Goal: Information Seeking & Learning: Compare options

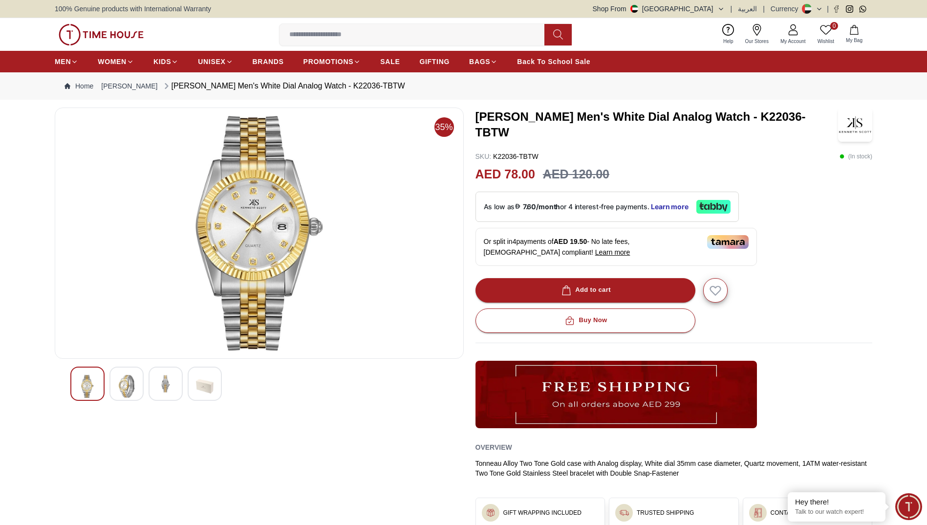
click at [366, 393] on div at bounding box center [259, 383] width 378 height 34
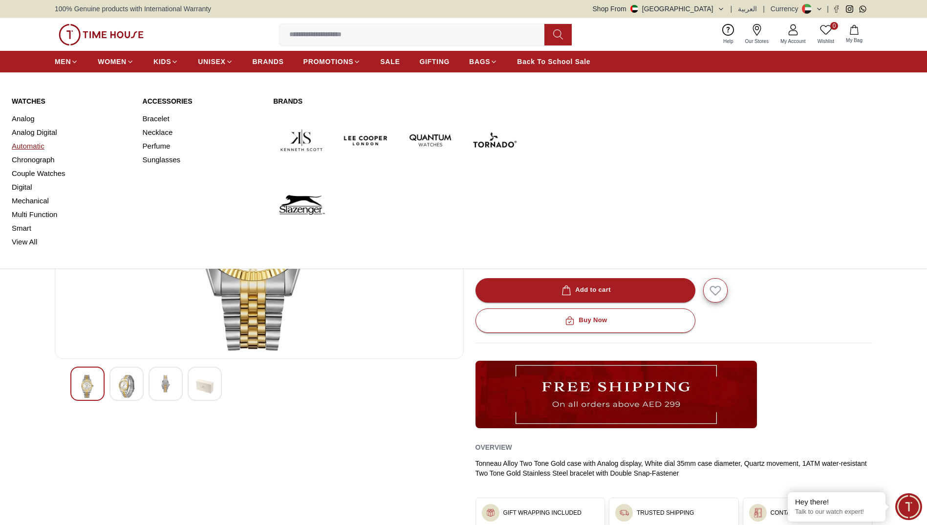
click at [37, 144] on link "Automatic" at bounding box center [71, 146] width 119 height 14
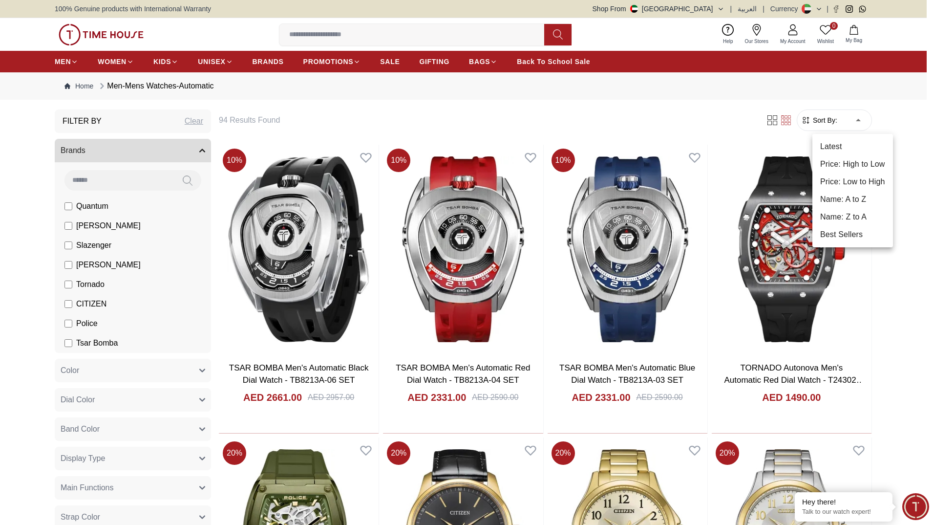
click at [849, 184] on li "Price: Low to High" at bounding box center [852, 182] width 81 height 18
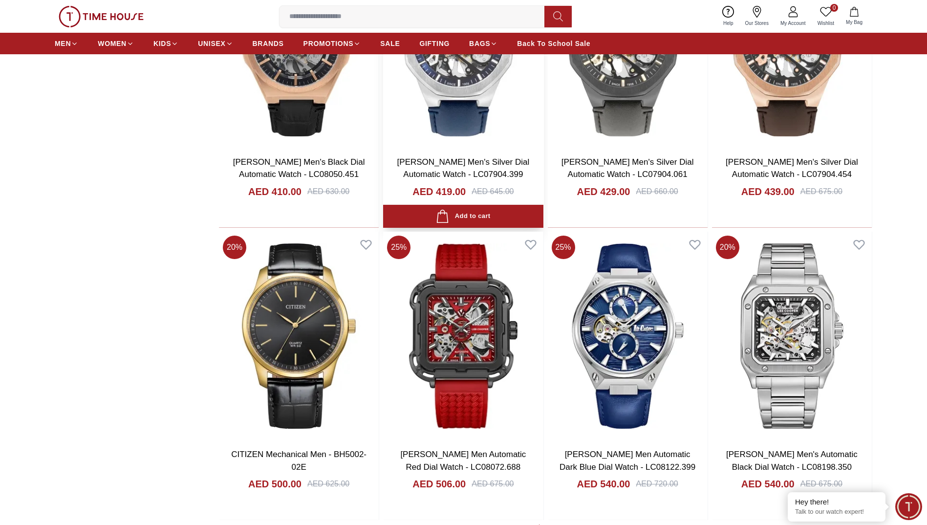
scroll to position [1221, 0]
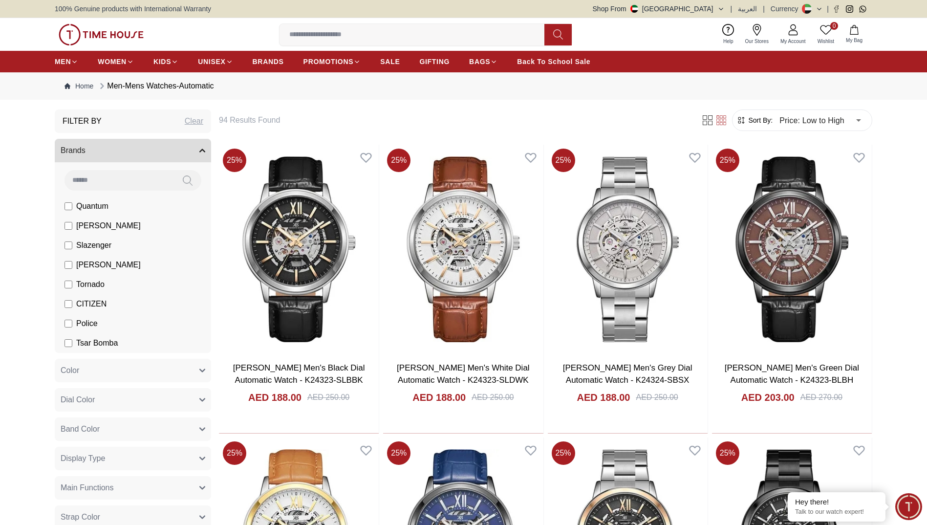
click at [195, 121] on div "Clear" at bounding box center [194, 121] width 19 height 12
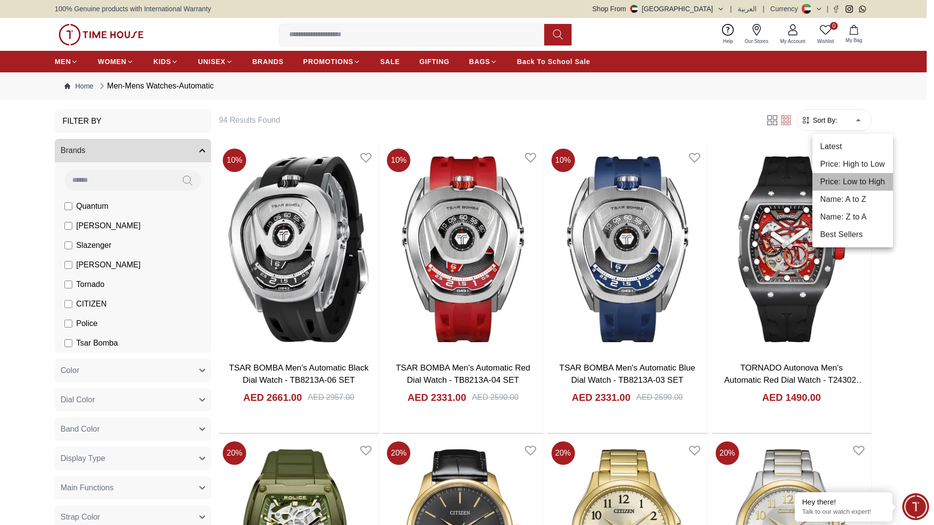
click at [842, 184] on li "Price: Low to High" at bounding box center [852, 182] width 81 height 18
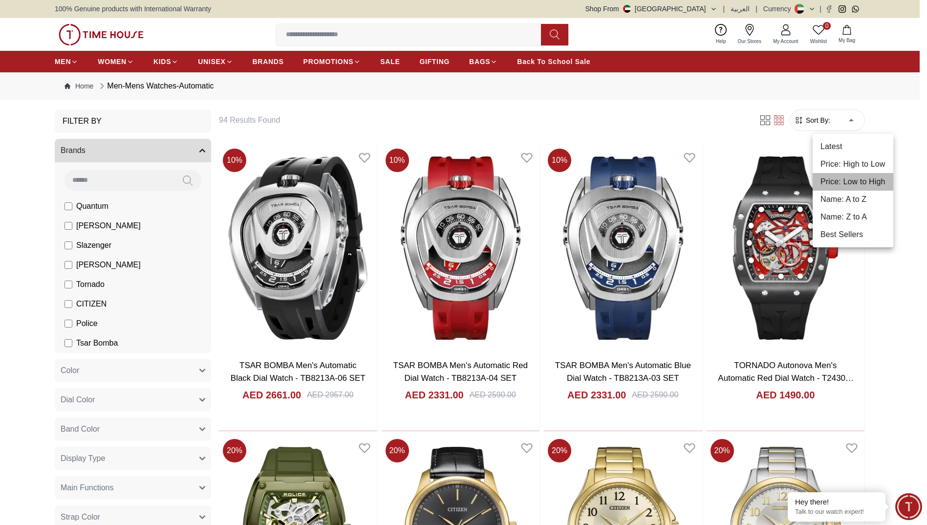
type input "*"
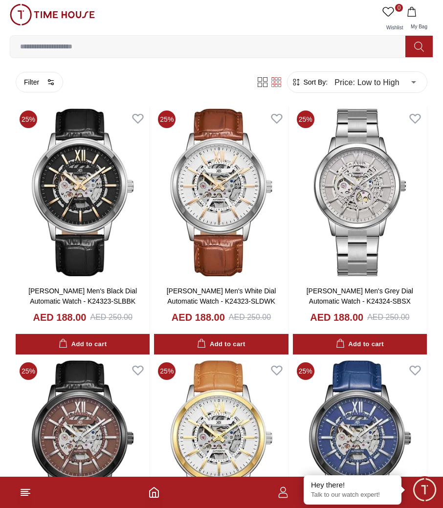
click at [39, 44] on input at bounding box center [211, 47] width 403 height 20
click at [292, 24] on div "0 Wishlist My Bag" at bounding box center [221, 19] width 423 height 31
click at [56, 50] on input at bounding box center [211, 47] width 403 height 20
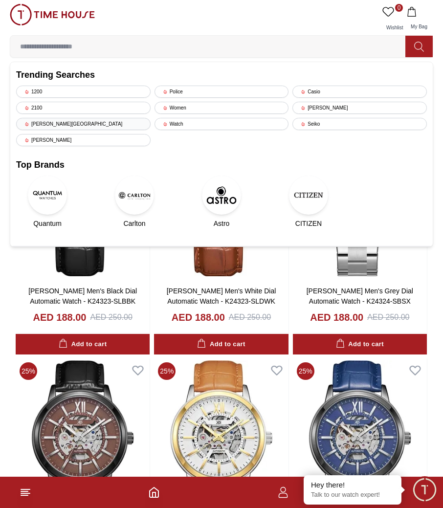
click at [80, 126] on div "[PERSON_NAME][GEOGRAPHIC_DATA]" at bounding box center [83, 124] width 134 height 12
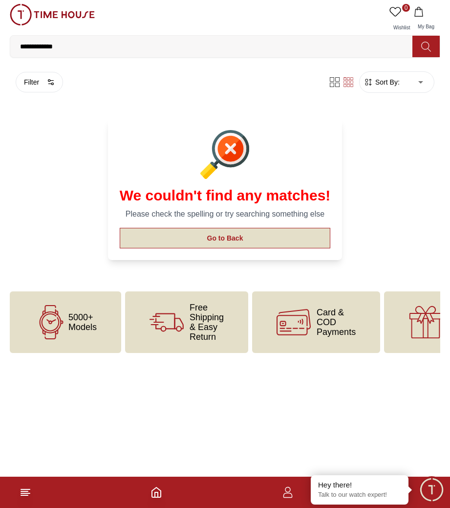
click at [193, 238] on button "Go to Back" at bounding box center [225, 238] width 211 height 21
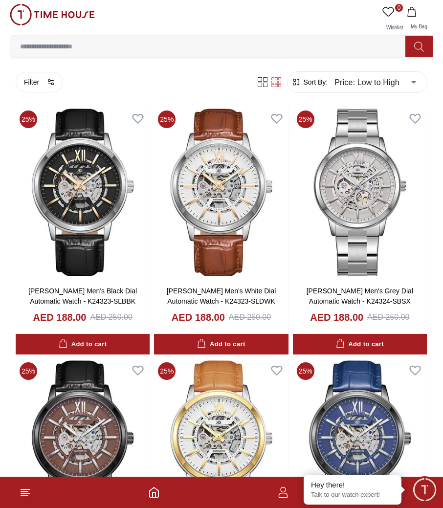
click at [76, 45] on input at bounding box center [211, 47] width 403 height 20
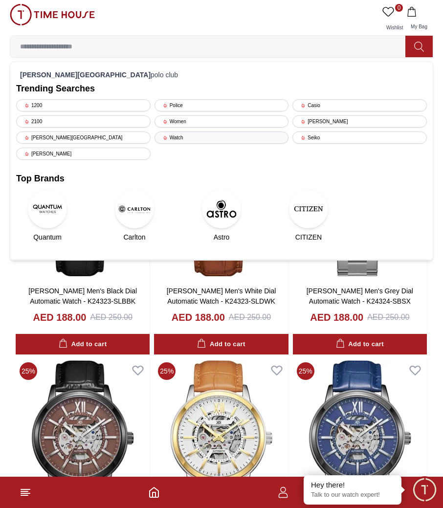
click at [197, 135] on div "Watch" at bounding box center [221, 137] width 134 height 12
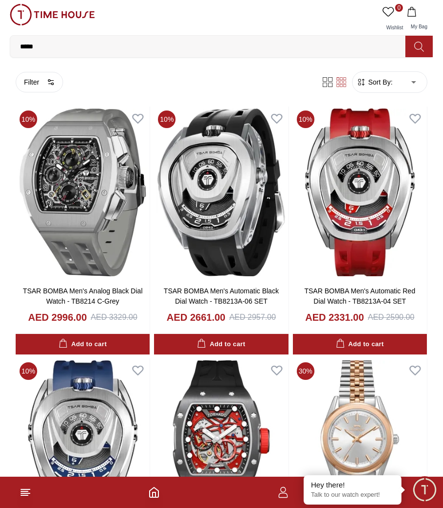
click at [391, 81] on span "Sort By:" at bounding box center [379, 82] width 26 height 10
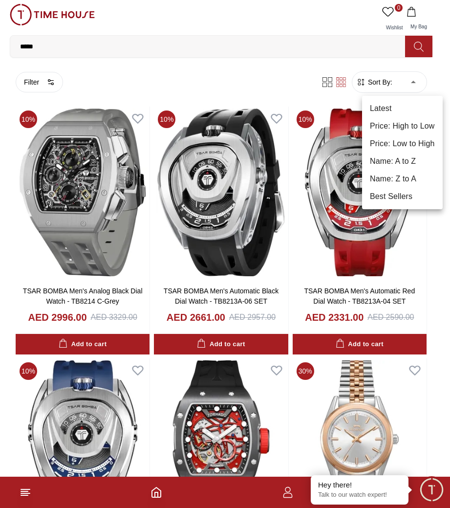
click at [401, 145] on li "Price: Low to High" at bounding box center [402, 144] width 81 height 18
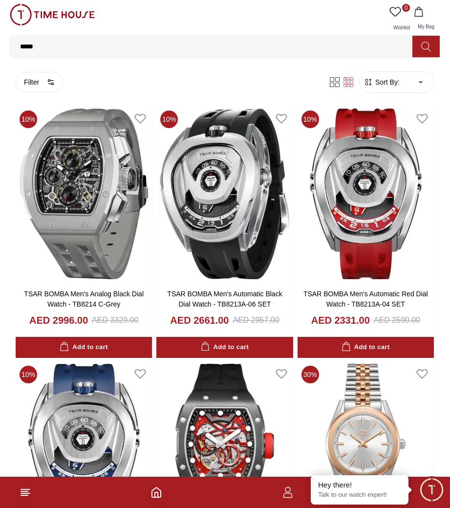
type input "*"
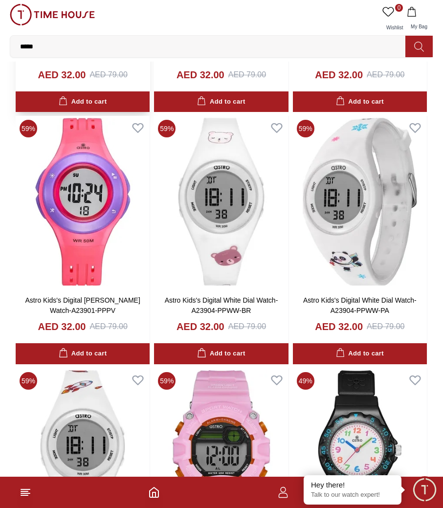
scroll to position [244, 0]
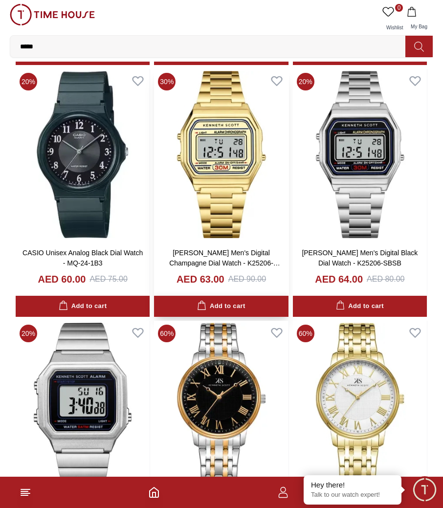
scroll to position [3798, 0]
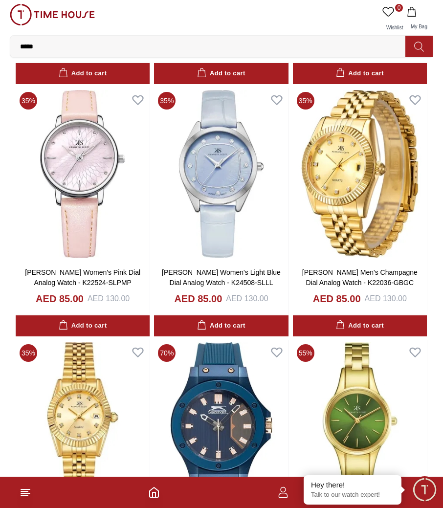
scroll to position [5362, 0]
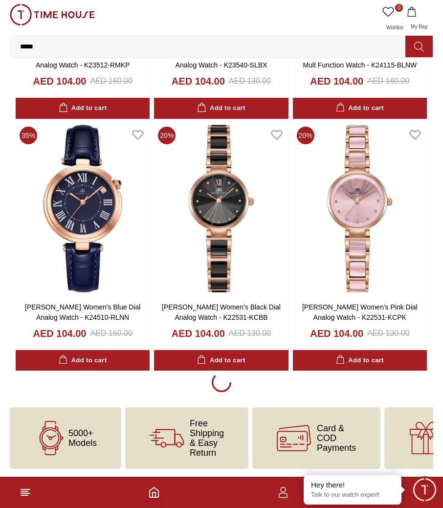
scroll to position [9811, 0]
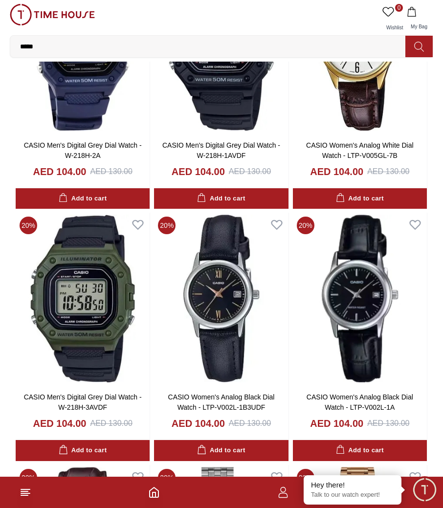
scroll to position [10641, 0]
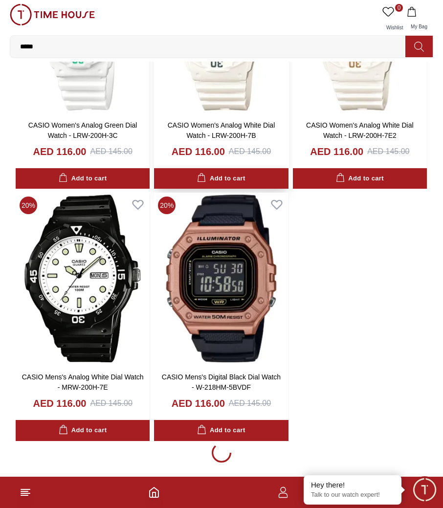
scroll to position [16620, 0]
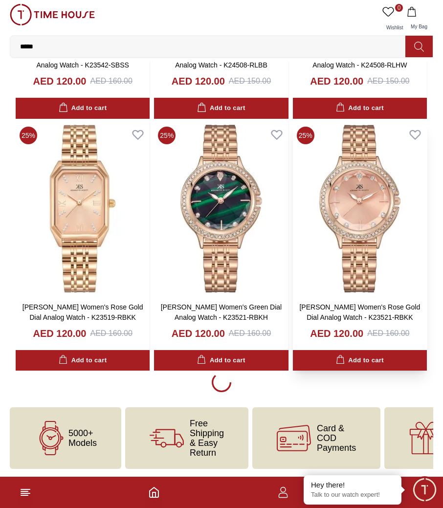
scroll to position [19905, 0]
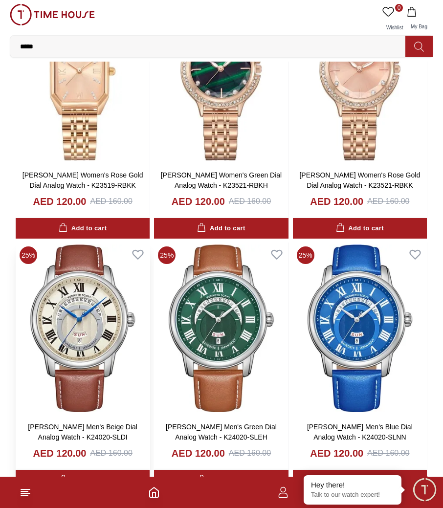
scroll to position [20149, 0]
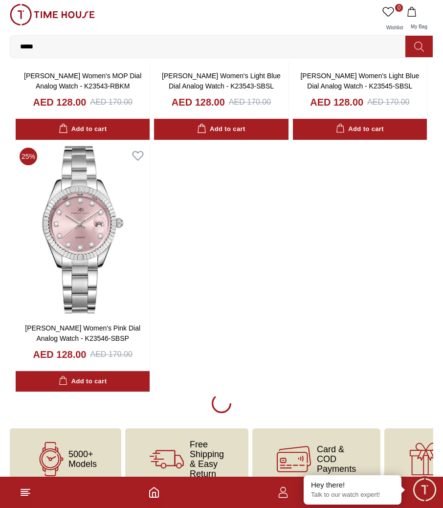
scroll to position [23422, 0]
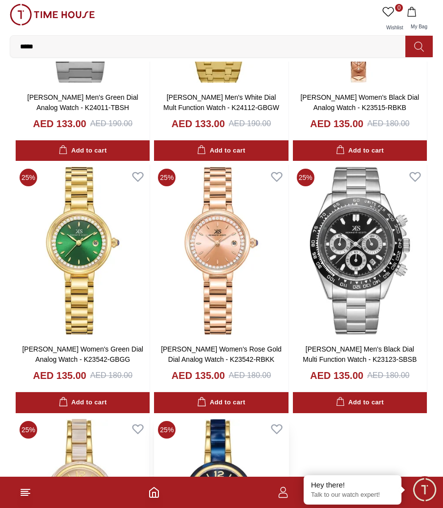
scroll to position [26703, 0]
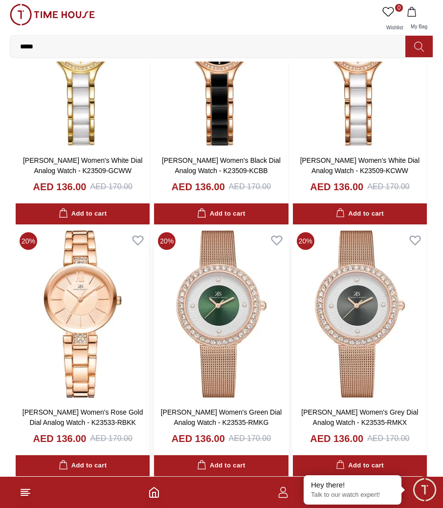
scroll to position [27631, 0]
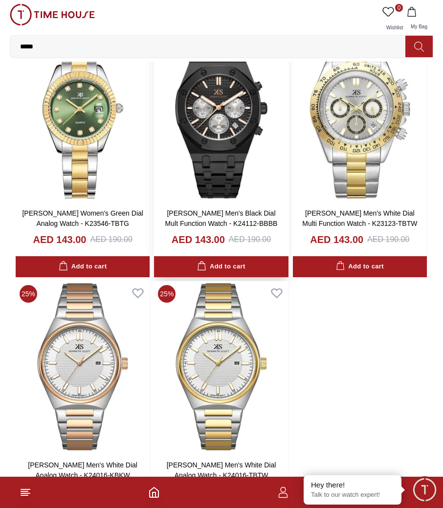
scroll to position [1502, 0]
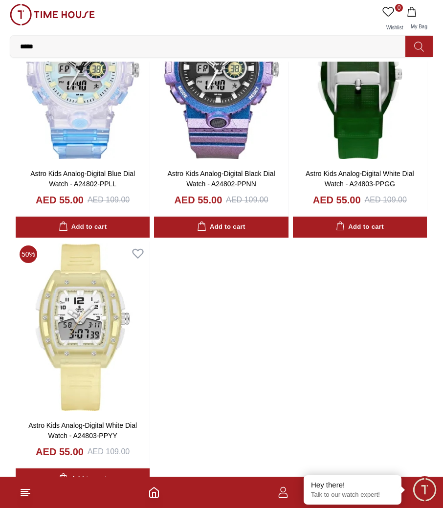
scroll to position [3265, 0]
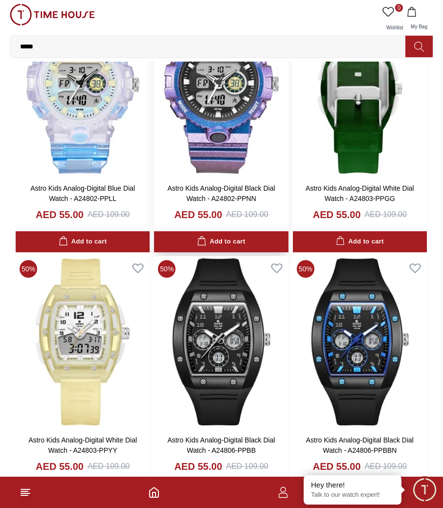
scroll to position [3118, 0]
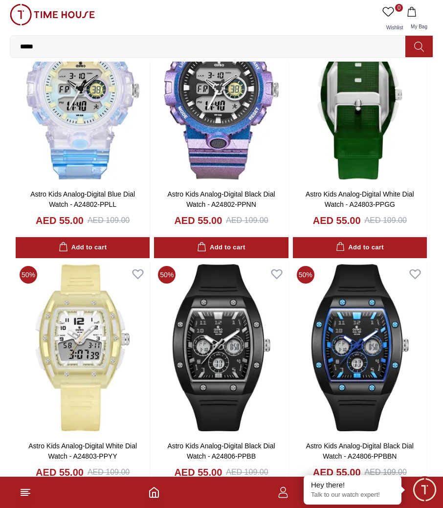
click at [113, 38] on input "*****" at bounding box center [211, 47] width 403 height 20
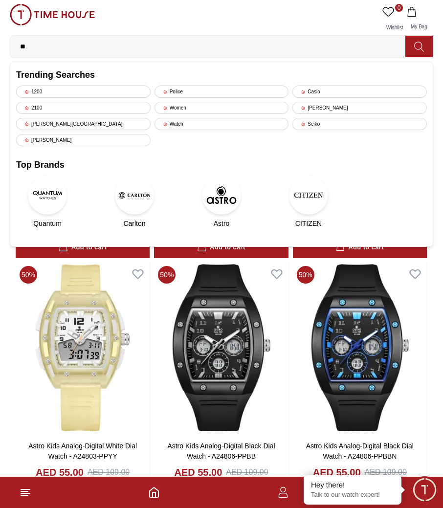
type input "*"
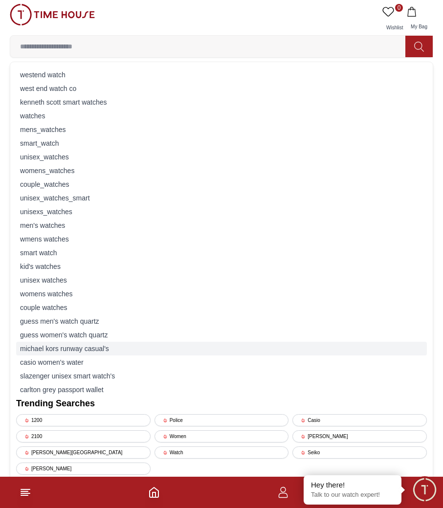
scroll to position [3069, 0]
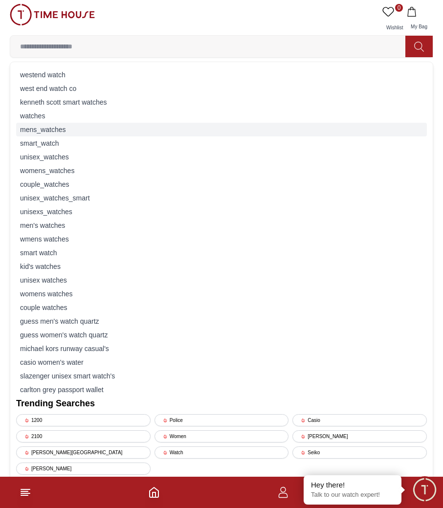
click at [36, 129] on div "m e n s _ w a t c h e s" at bounding box center [221, 130] width 410 height 14
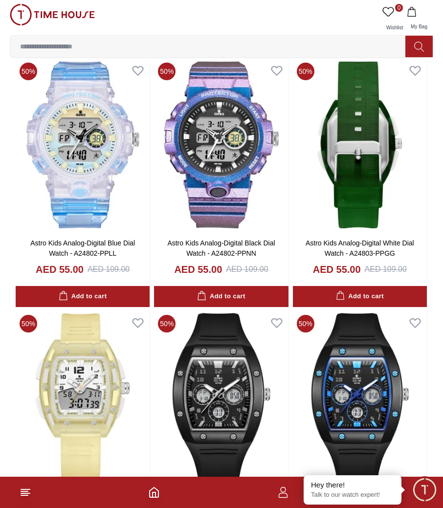
type input "******"
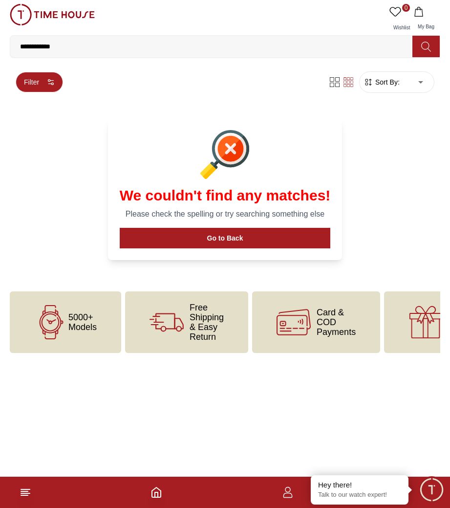
click at [30, 80] on button "Filter" at bounding box center [39, 82] width 47 height 21
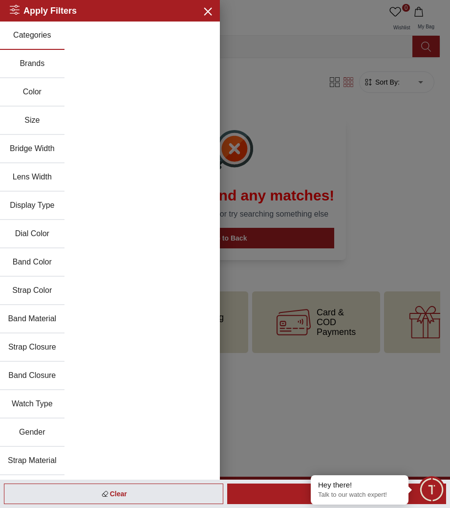
click at [32, 63] on button "Brands" at bounding box center [32, 64] width 64 height 28
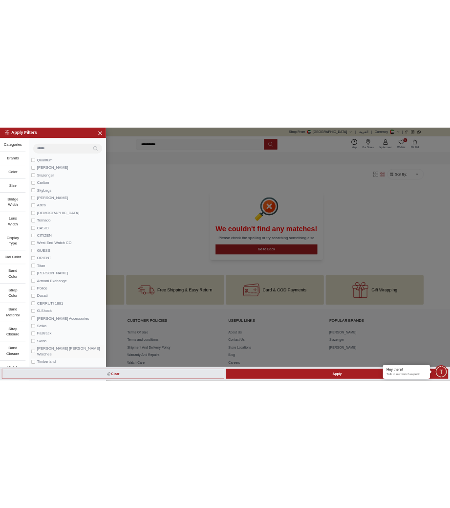
scroll to position [165, 0]
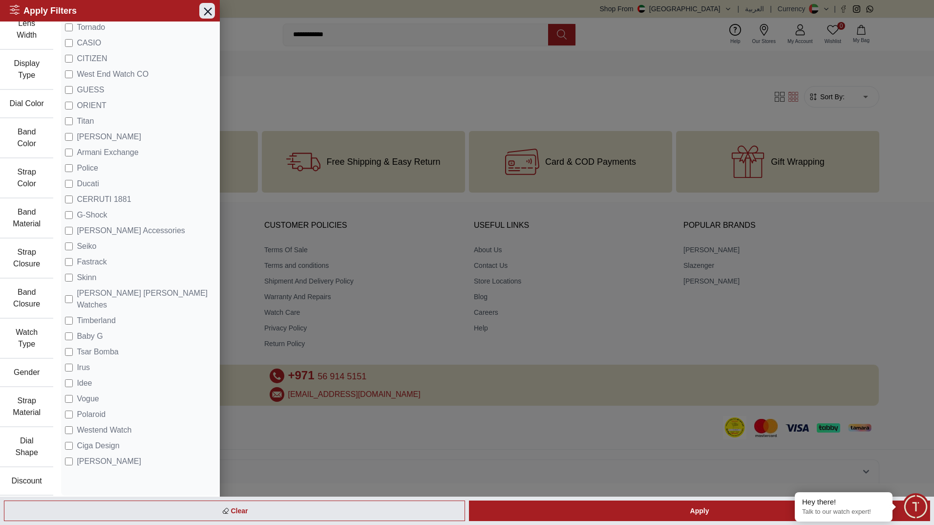
click at [203, 7] on icon "button" at bounding box center [207, 11] width 12 height 12
